Goal: Task Accomplishment & Management: Use online tool/utility

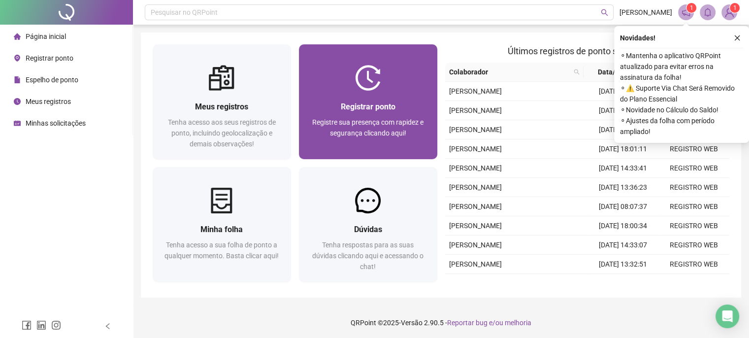
click at [321, 106] on div "Registrar ponto" at bounding box center [368, 106] width 115 height 12
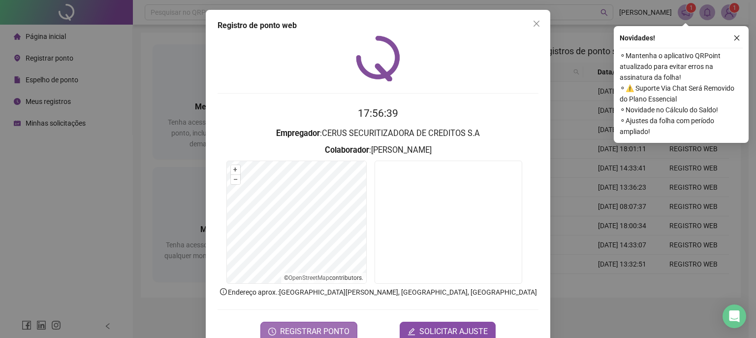
click at [307, 320] on span "REGISTRAR PONTO" at bounding box center [314, 331] width 69 height 12
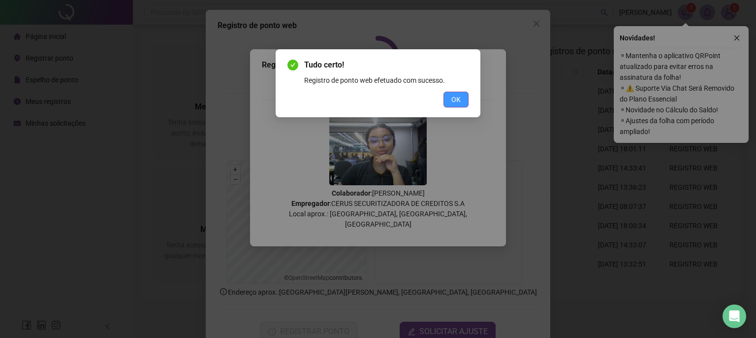
click at [454, 103] on span "OK" at bounding box center [456, 99] width 9 height 11
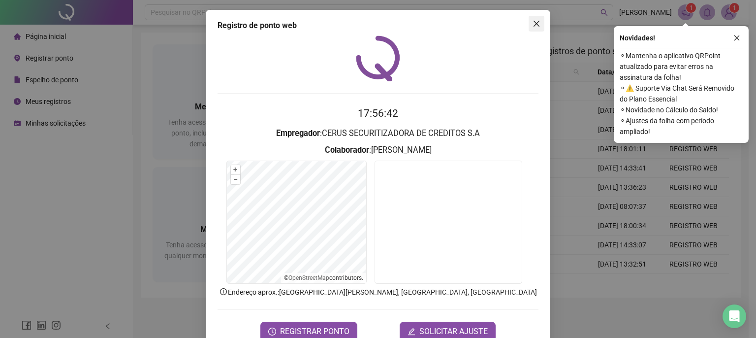
drag, startPoint x: 524, startPoint y: 24, endPoint x: 530, endPoint y: 23, distance: 6.1
click at [525, 24] on div "Registro de ponto web 17:56:42 Empregador : CERUS SECURITIZADORA DE CREDITOS S.…" at bounding box center [378, 180] width 345 height 341
click at [533, 23] on icon "close" at bounding box center [537, 24] width 8 height 8
